Goal: Task Accomplishment & Management: Manage account settings

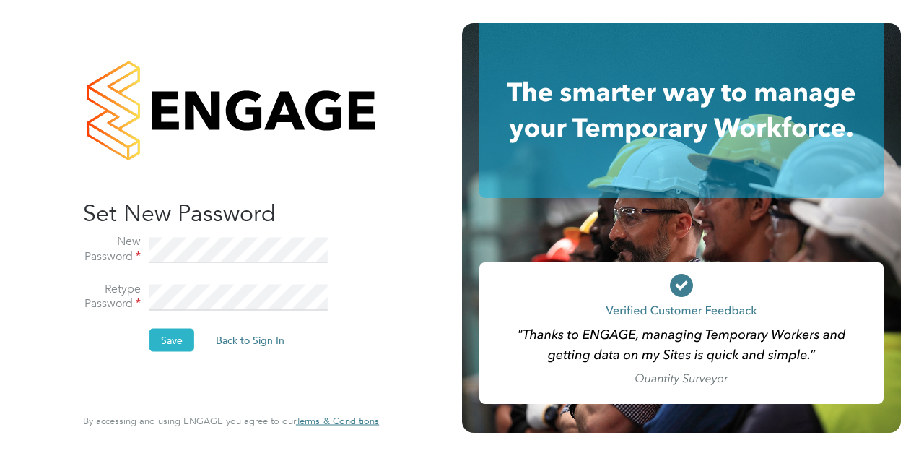
click at [173, 337] on button "Save" at bounding box center [171, 340] width 45 height 23
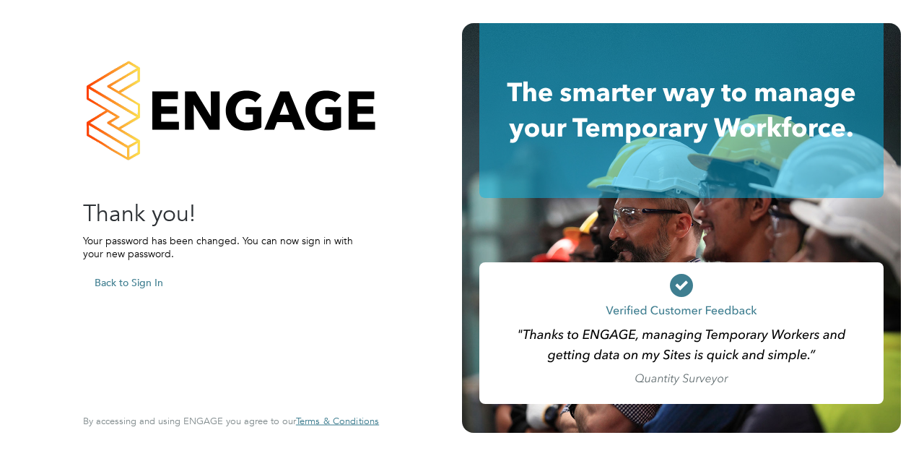
click at [147, 283] on button "Back to Sign In" at bounding box center [129, 282] width 92 height 23
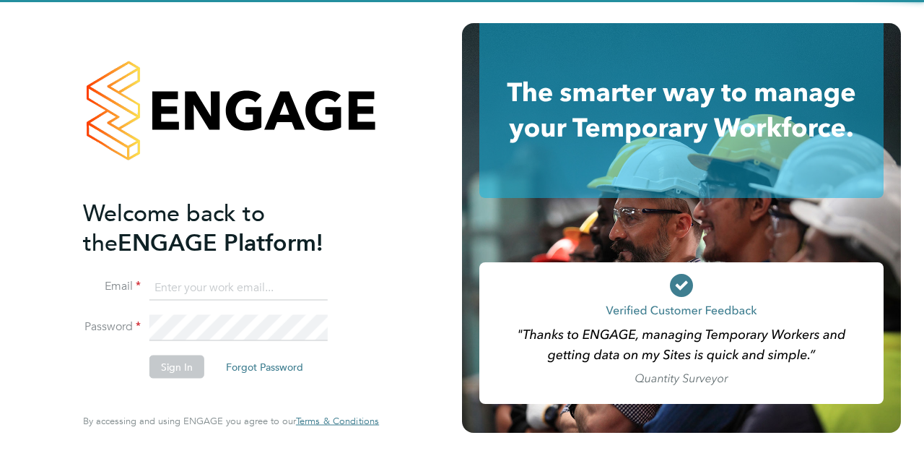
type input "gary.davies@wates.co.uk"
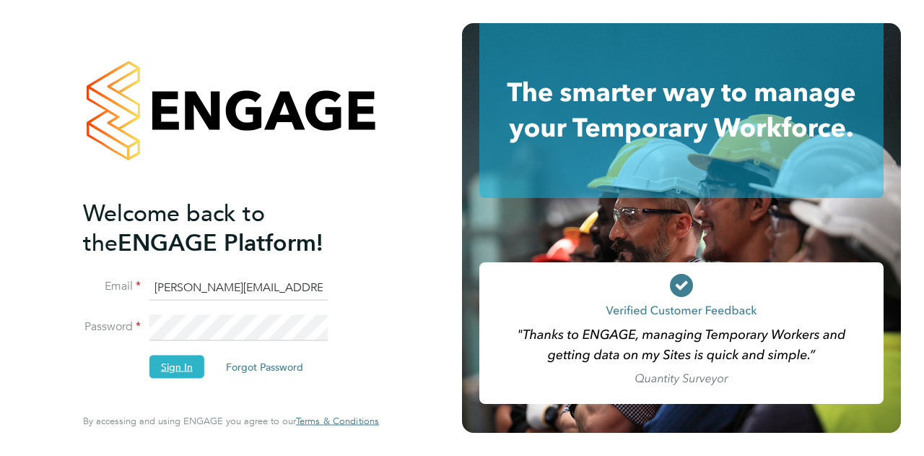
click at [182, 362] on button "Sign In" at bounding box center [176, 366] width 55 height 23
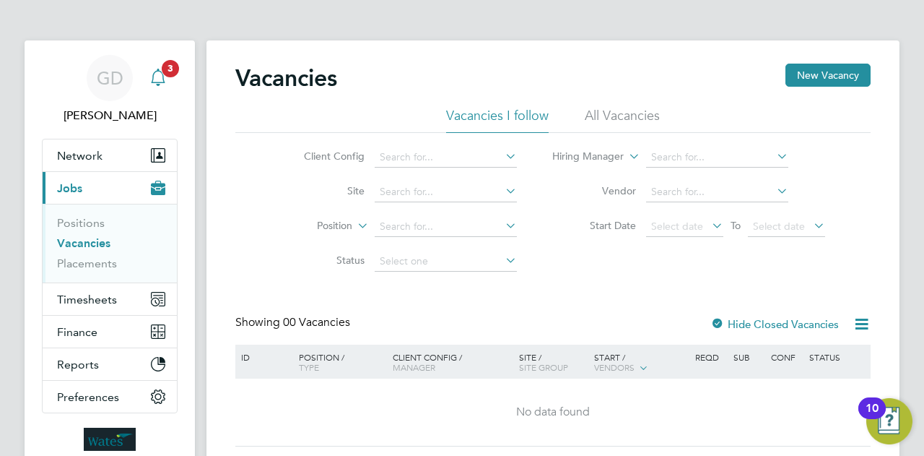
click at [172, 71] on span "3" at bounding box center [170, 68] width 17 height 17
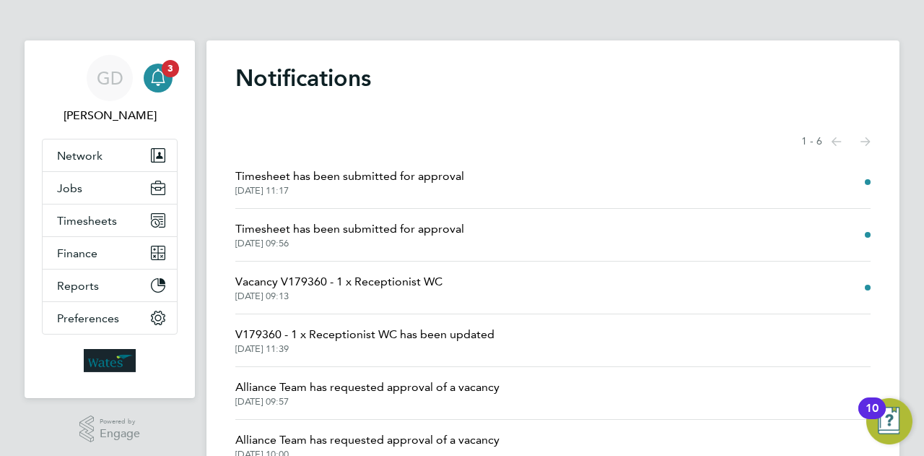
click at [360, 181] on span "Timesheet has been submitted for approval" at bounding box center [349, 176] width 229 height 17
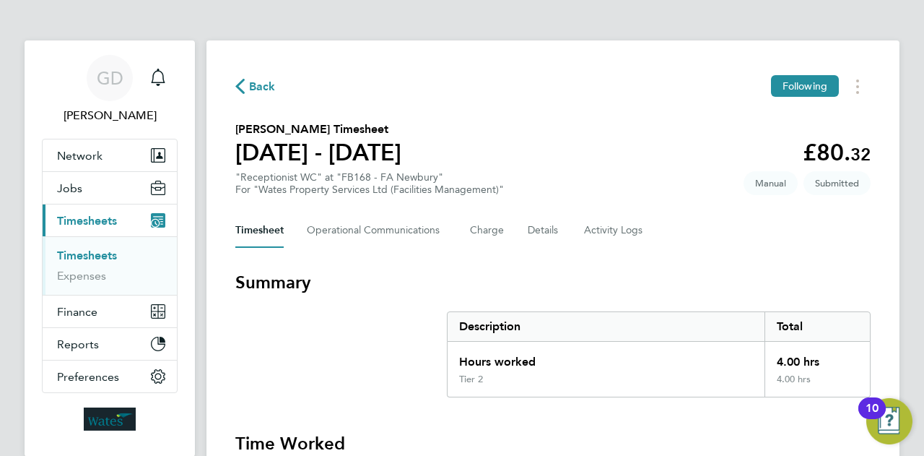
drag, startPoint x: 643, startPoint y: 167, endPoint x: 643, endPoint y: 240, distance: 73.7
click at [521, 313] on div "Description" at bounding box center [606, 326] width 317 height 29
drag, startPoint x: 923, startPoint y: 68, endPoint x: 903, endPoint y: 178, distance: 112.3
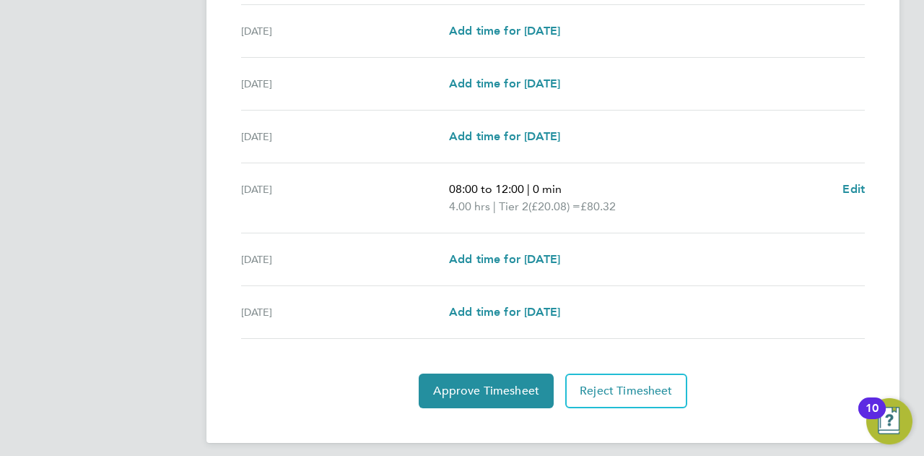
scroll to position [527, 0]
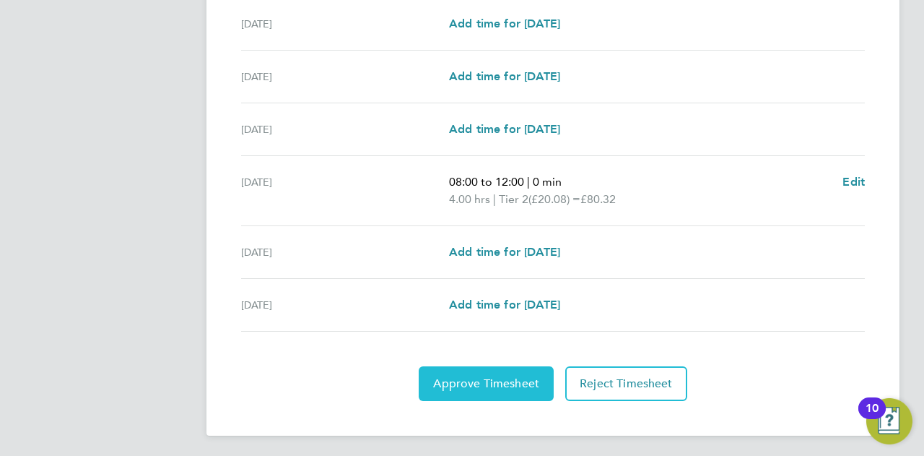
click at [497, 383] on span "Approve Timesheet" at bounding box center [486, 383] width 106 height 14
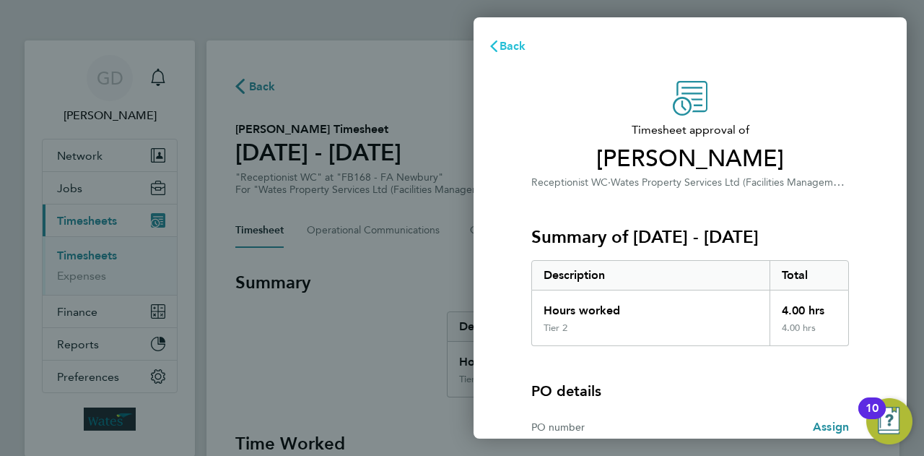
click at [520, 48] on span "Back" at bounding box center [513, 46] width 27 height 14
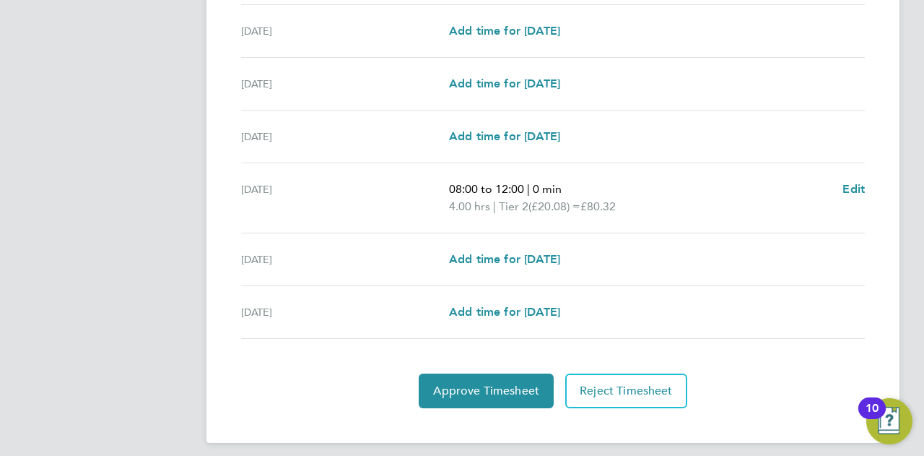
scroll to position [527, 0]
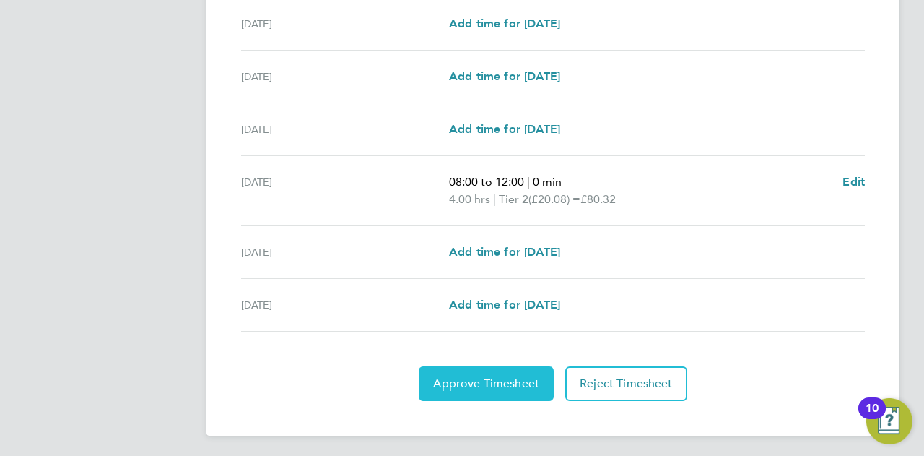
click at [505, 376] on span "Approve Timesheet" at bounding box center [486, 383] width 106 height 14
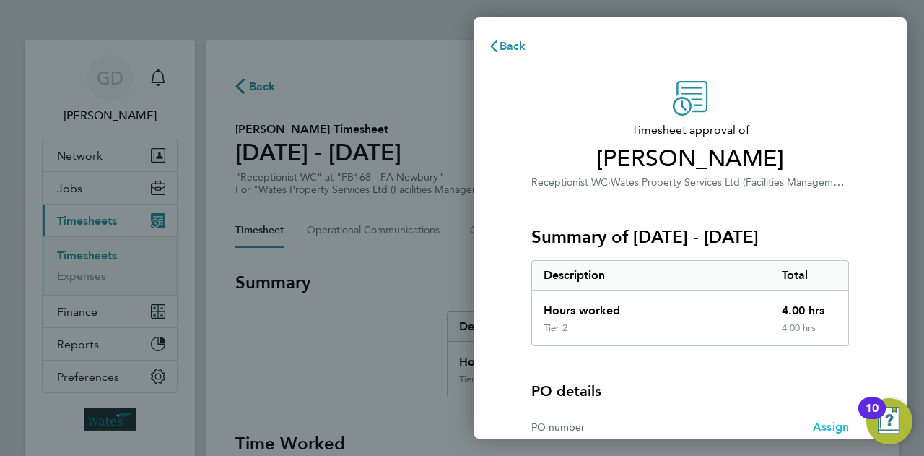
click at [833, 430] on span "Assign" at bounding box center [831, 427] width 36 height 14
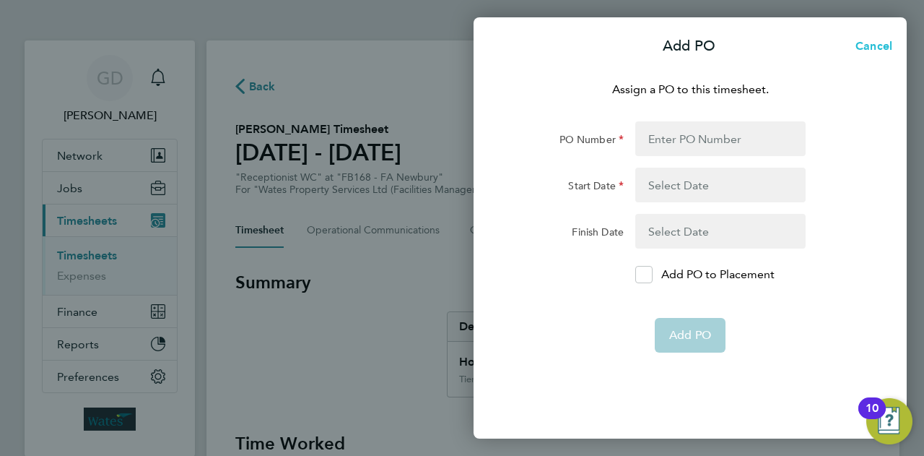
click at [879, 44] on span "Cancel" at bounding box center [871, 46] width 41 height 14
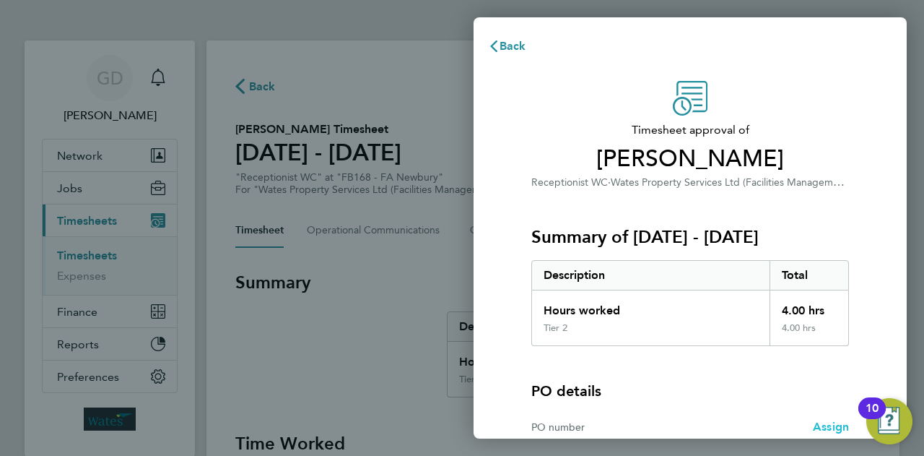
click at [833, 425] on span "Assign" at bounding box center [831, 427] width 36 height 14
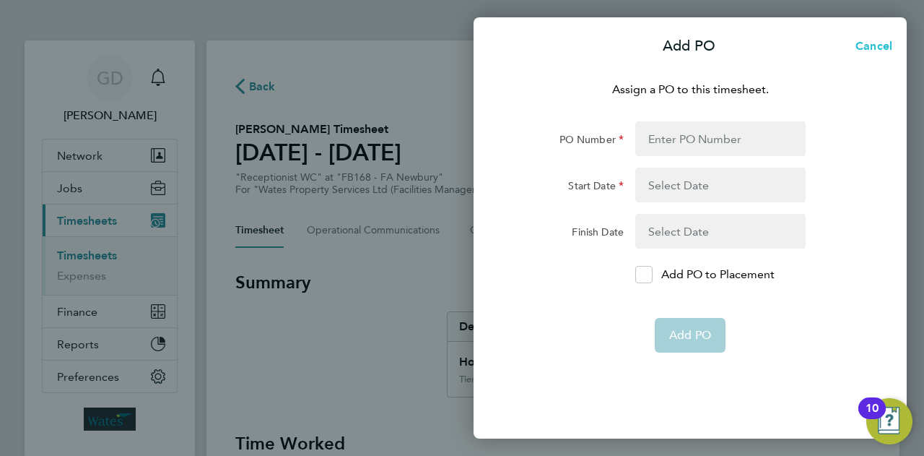
click at [888, 41] on span "Cancel" at bounding box center [871, 46] width 41 height 14
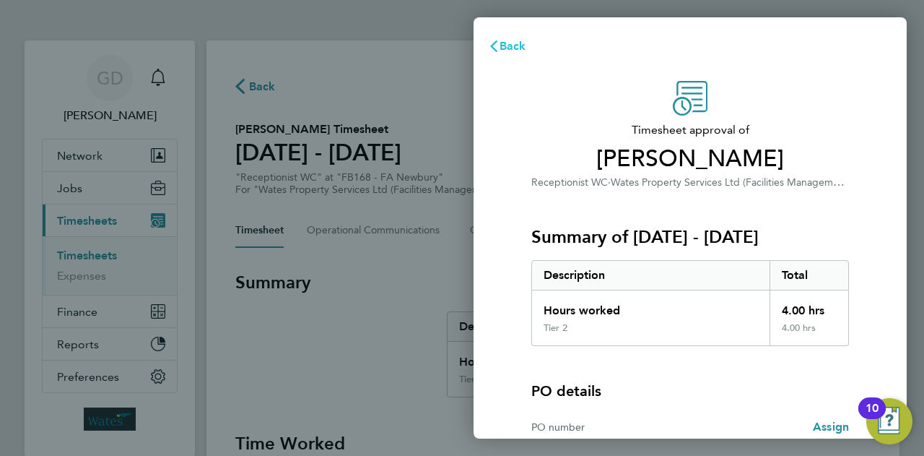
click at [513, 48] on span "Back" at bounding box center [513, 46] width 27 height 14
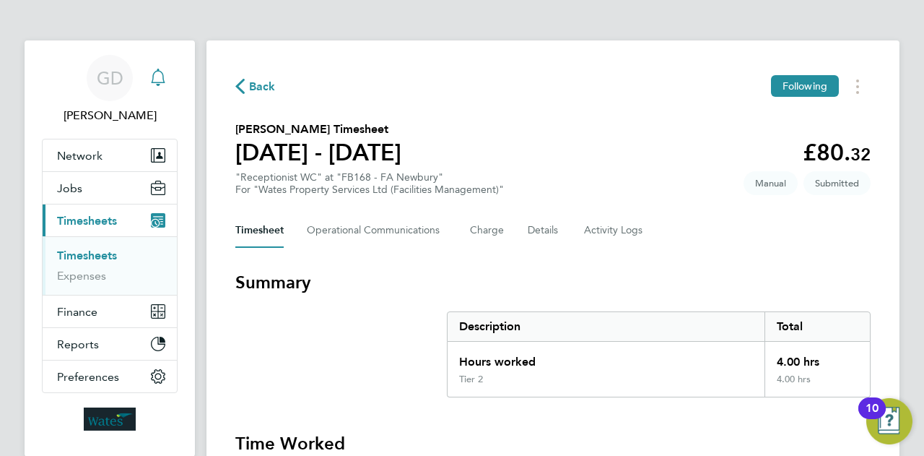
click at [152, 82] on icon "Main navigation" at bounding box center [158, 76] width 14 height 14
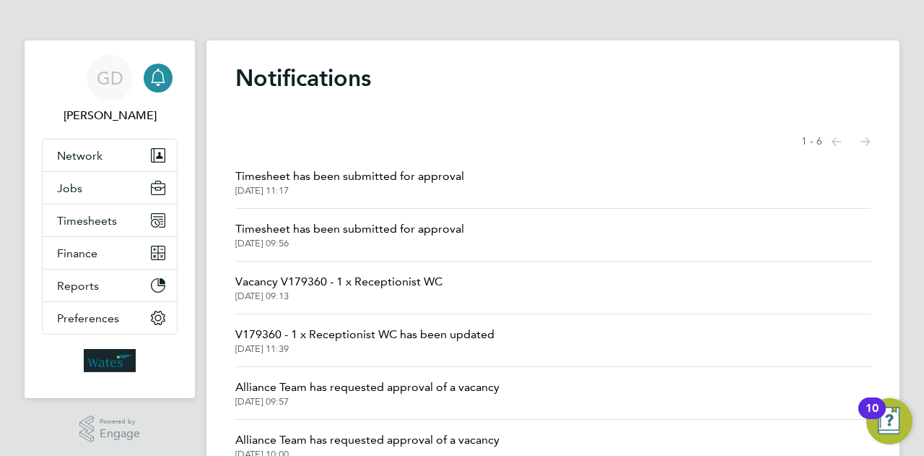
click at [425, 233] on span "Timesheet has been submitted for approval" at bounding box center [349, 228] width 229 height 17
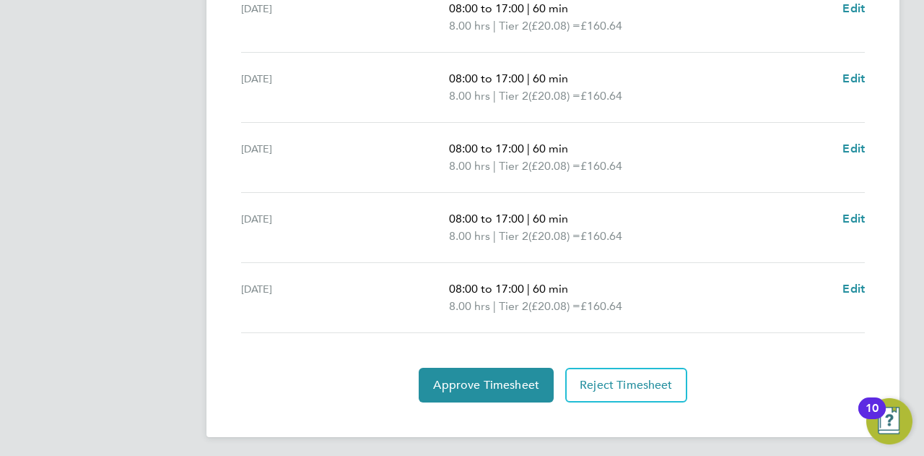
scroll to position [597, 0]
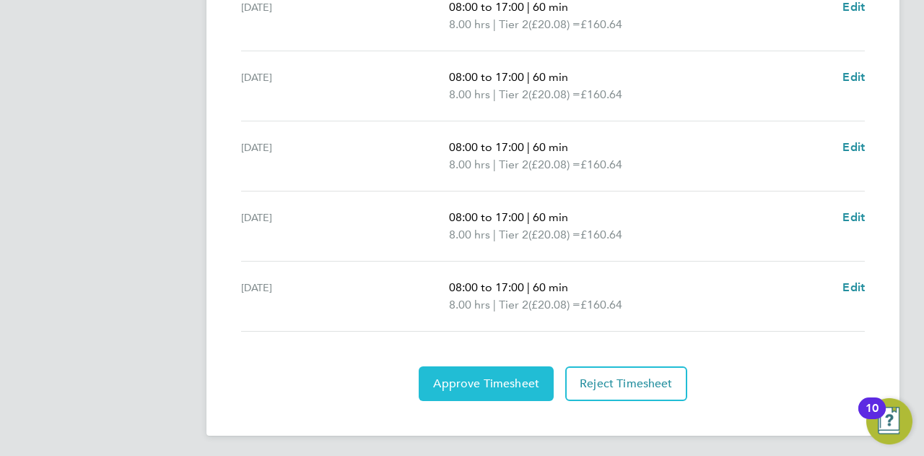
click at [500, 386] on span "Approve Timesheet" at bounding box center [486, 383] width 106 height 14
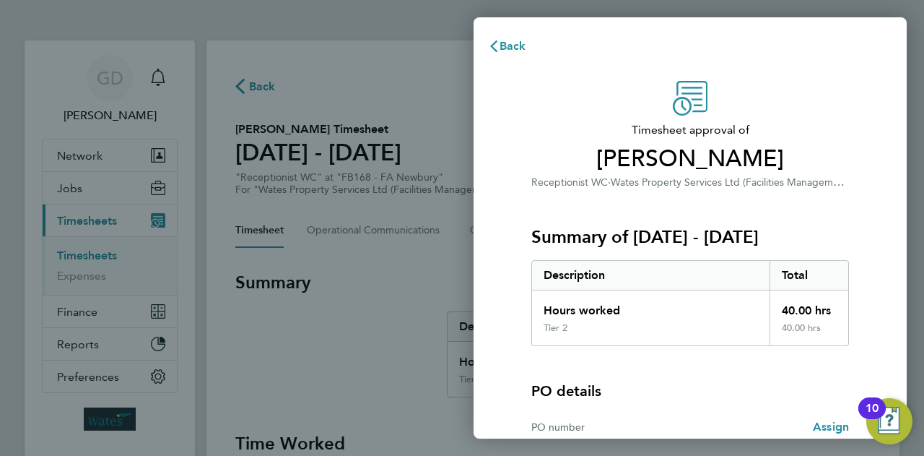
click at [845, 365] on div "PO details PO number Assign" at bounding box center [691, 397] width 318 height 102
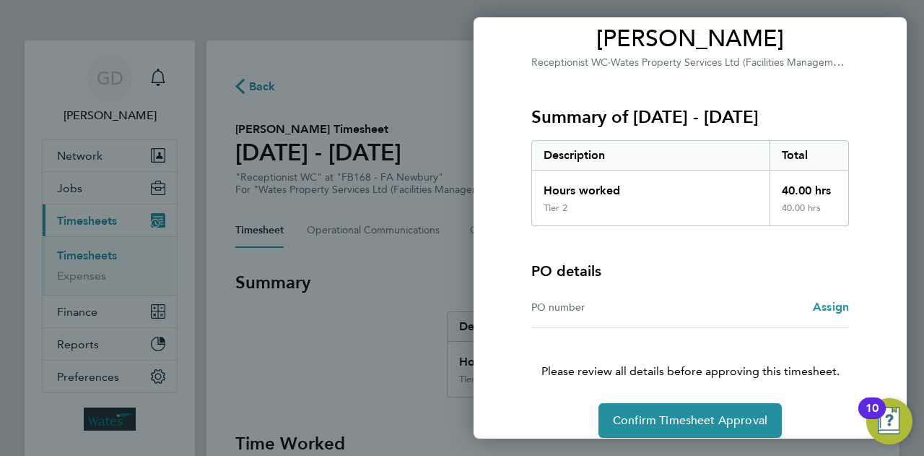
scroll to position [135, 0]
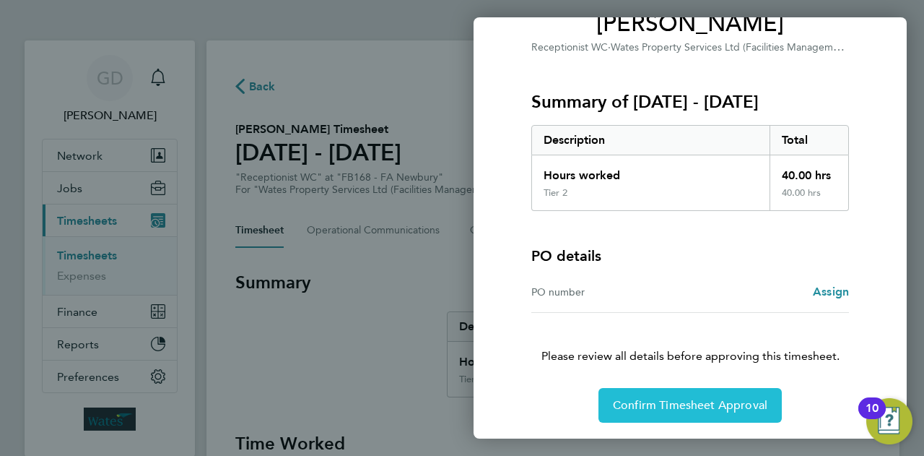
click at [714, 417] on button "Confirm Timesheet Approval" at bounding box center [690, 405] width 183 height 35
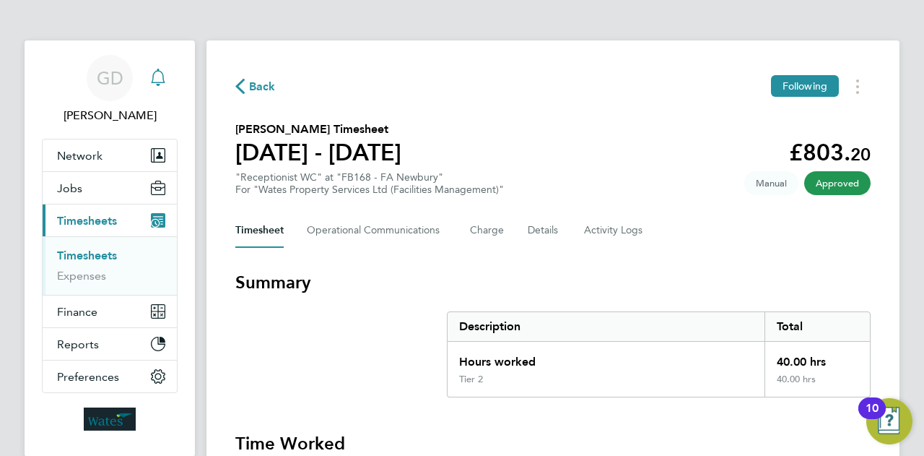
click at [160, 86] on svg-icon "Main navigation" at bounding box center [157, 77] width 17 height 17
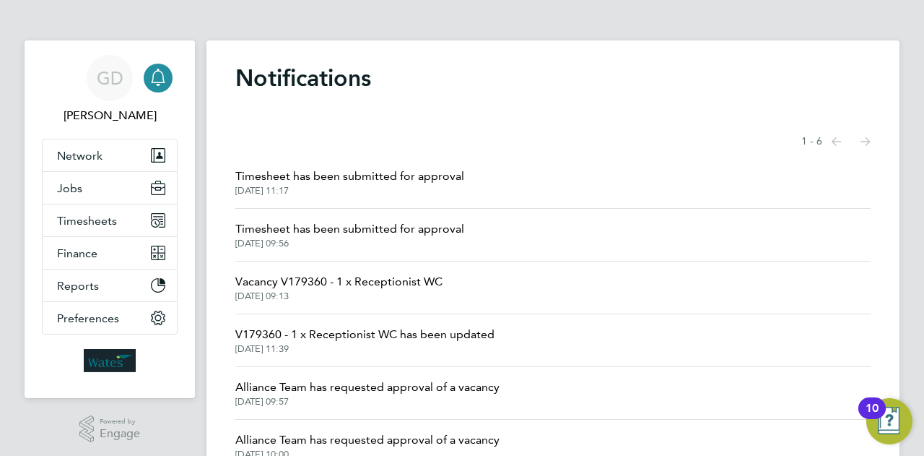
click at [420, 183] on span "Timesheet has been submitted for approval" at bounding box center [349, 176] width 229 height 17
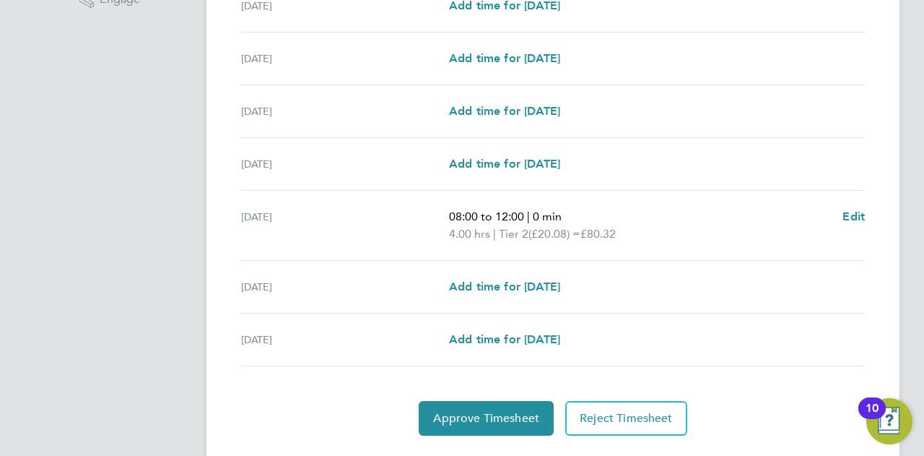
scroll to position [527, 0]
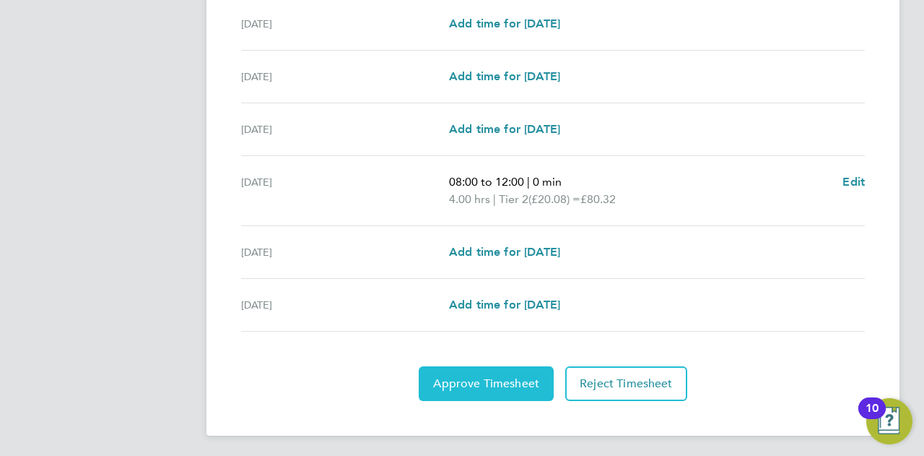
click at [468, 372] on button "Approve Timesheet" at bounding box center [486, 383] width 135 height 35
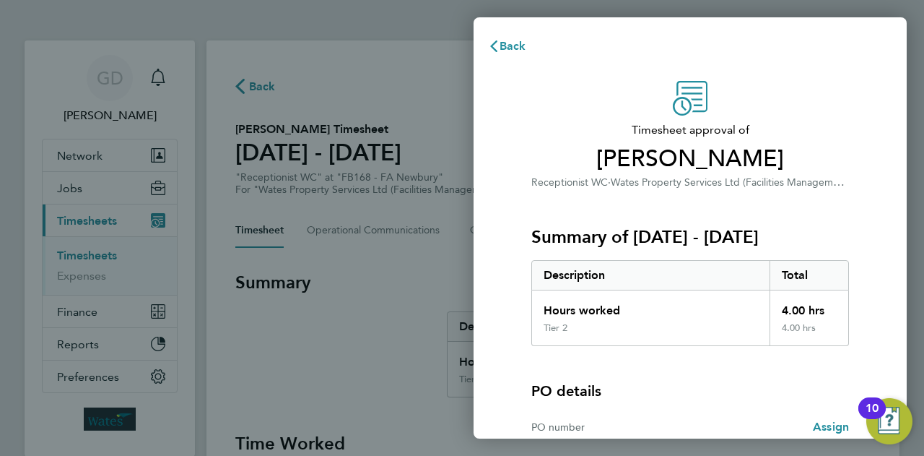
click at [810, 220] on div "Summary of [DATE] - [DATE] Description Total Hours worked 4.00 hrs Tier 2 4.00 …" at bounding box center [691, 268] width 318 height 155
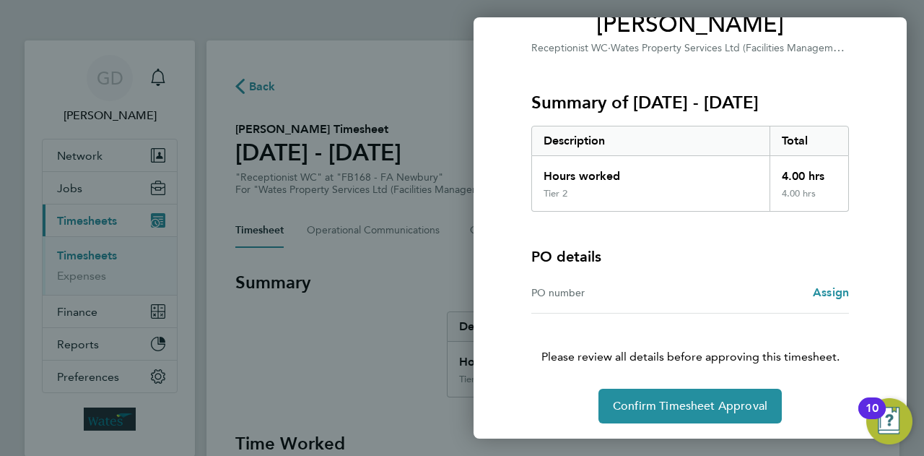
scroll to position [135, 0]
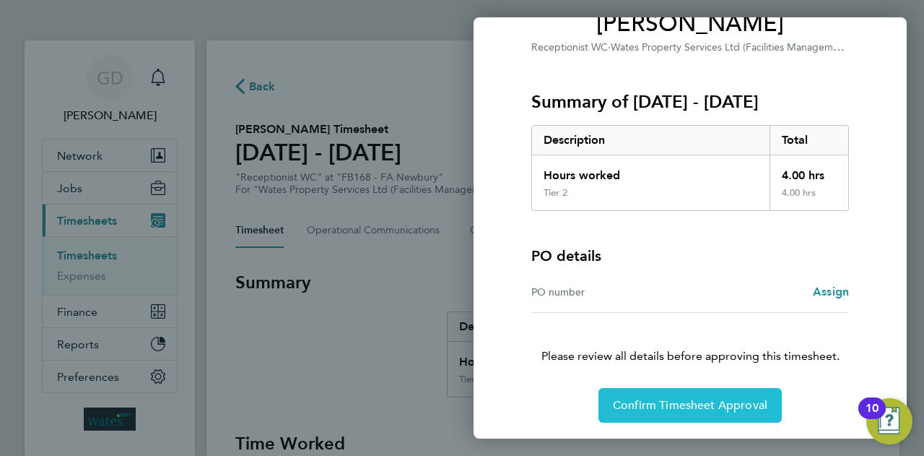
click at [646, 407] on span "Confirm Timesheet Approval" at bounding box center [690, 405] width 155 height 14
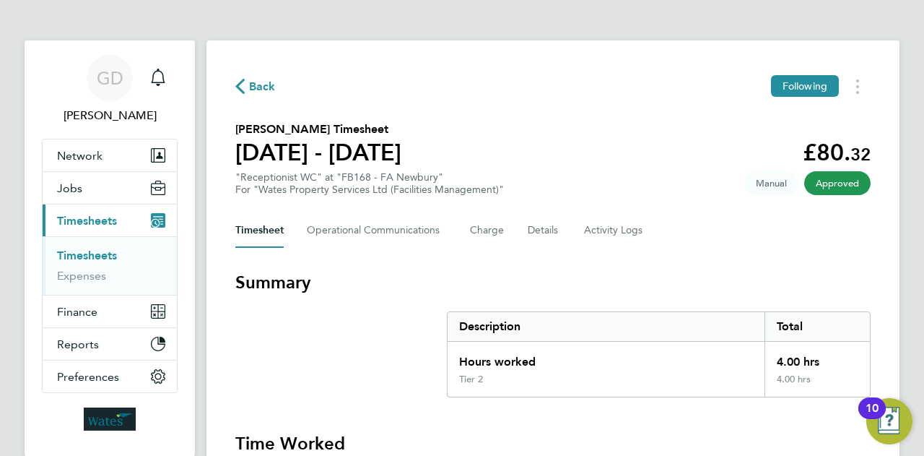
click at [94, 258] on link "Timesheets" at bounding box center [87, 255] width 60 height 14
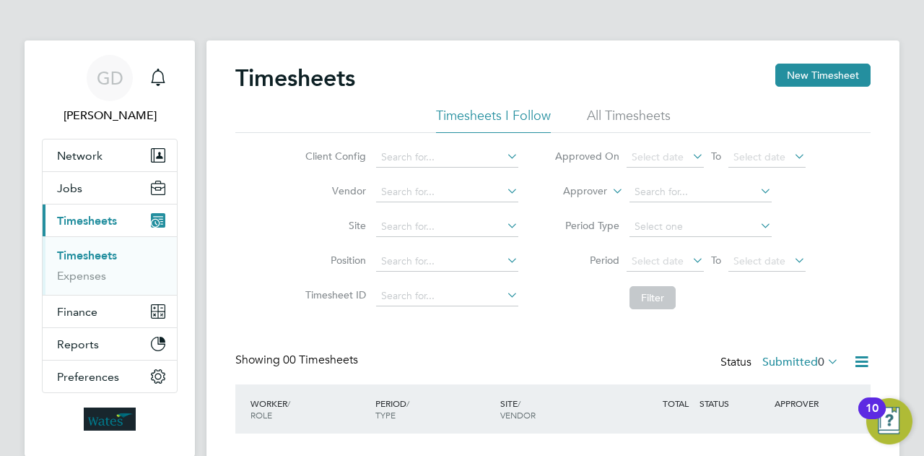
click at [107, 237] on ul "Timesheets Expenses" at bounding box center [110, 265] width 134 height 58
click at [105, 227] on button "Current page: Timesheets" at bounding box center [110, 220] width 134 height 32
click at [157, 79] on icon "Main navigation" at bounding box center [157, 77] width 17 height 17
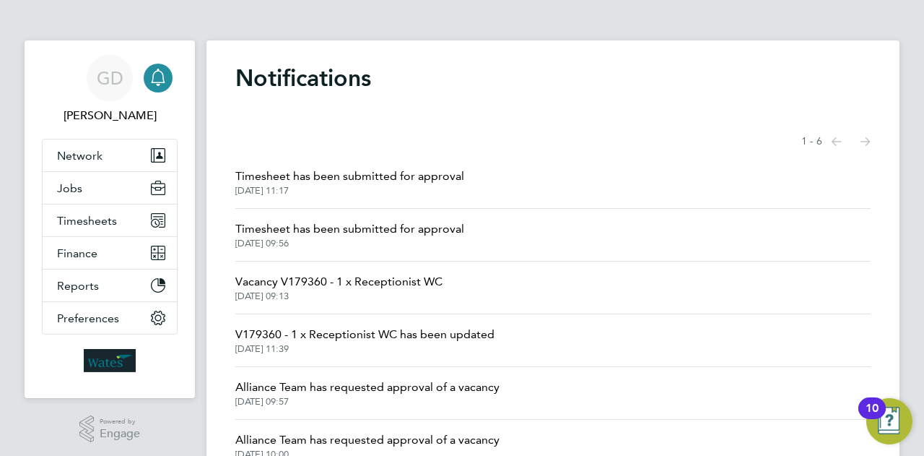
click at [395, 196] on span "[DATE] 11:17" at bounding box center [349, 191] width 229 height 12
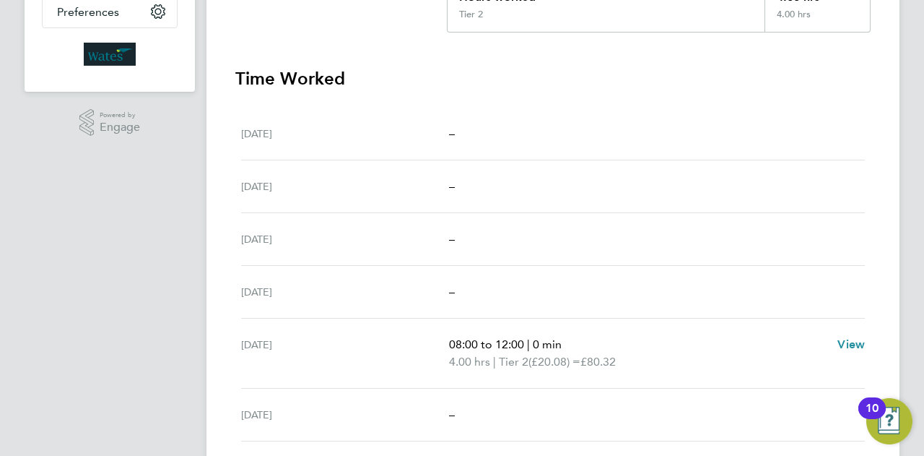
scroll to position [458, 0]
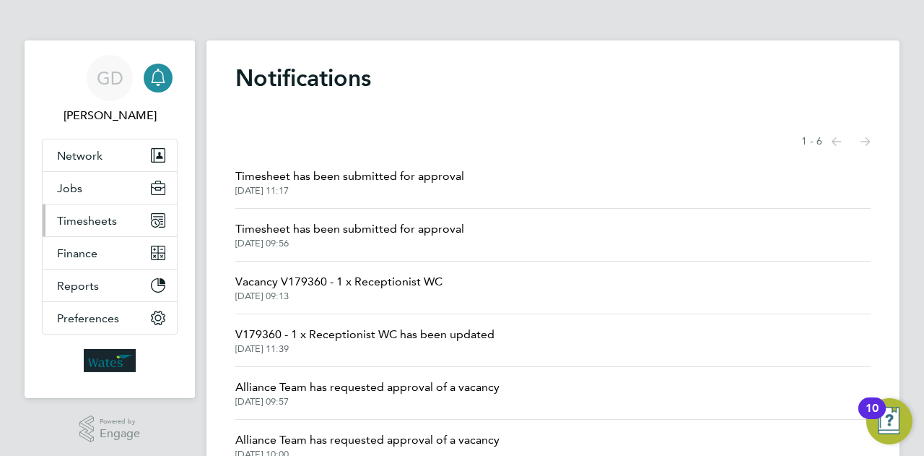
click at [133, 220] on button "Timesheets" at bounding box center [110, 220] width 134 height 32
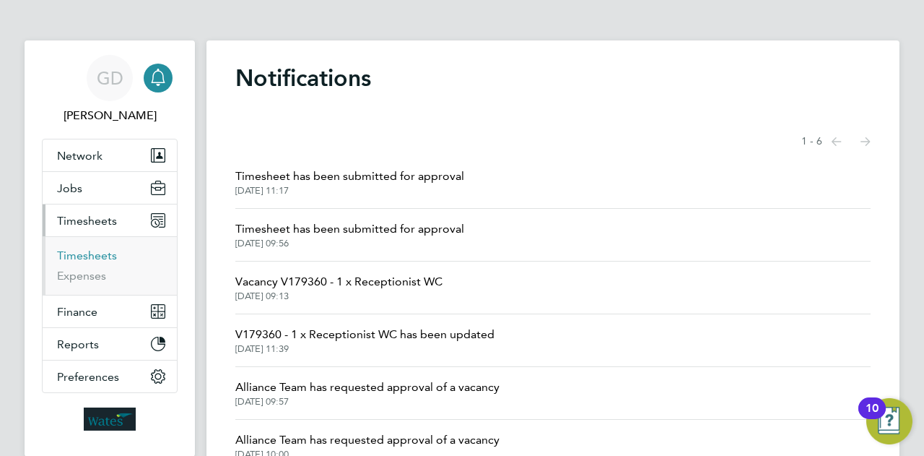
click at [101, 256] on link "Timesheets" at bounding box center [87, 255] width 60 height 14
